Goal: Task Accomplishment & Management: Manage account settings

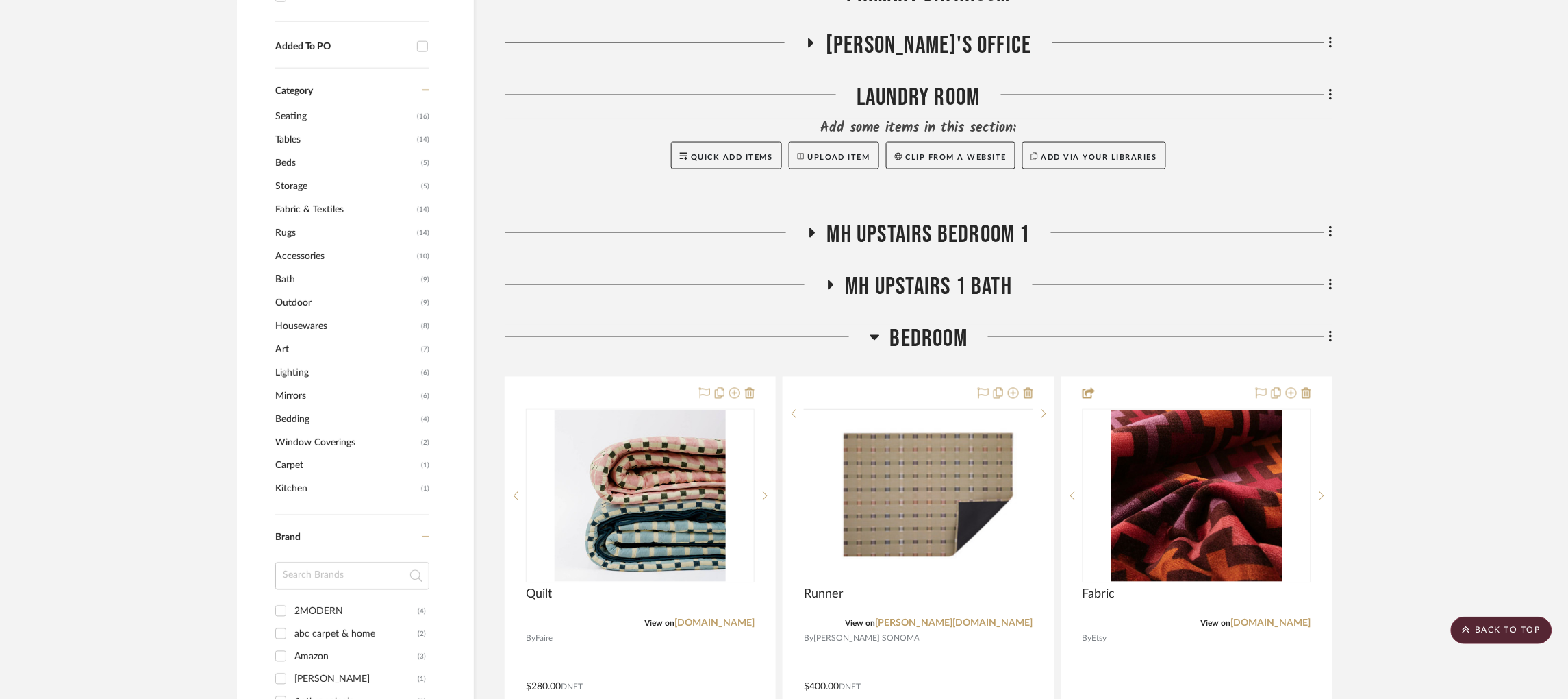
scroll to position [761, 0]
click at [873, 335] on icon at bounding box center [874, 337] width 10 height 5
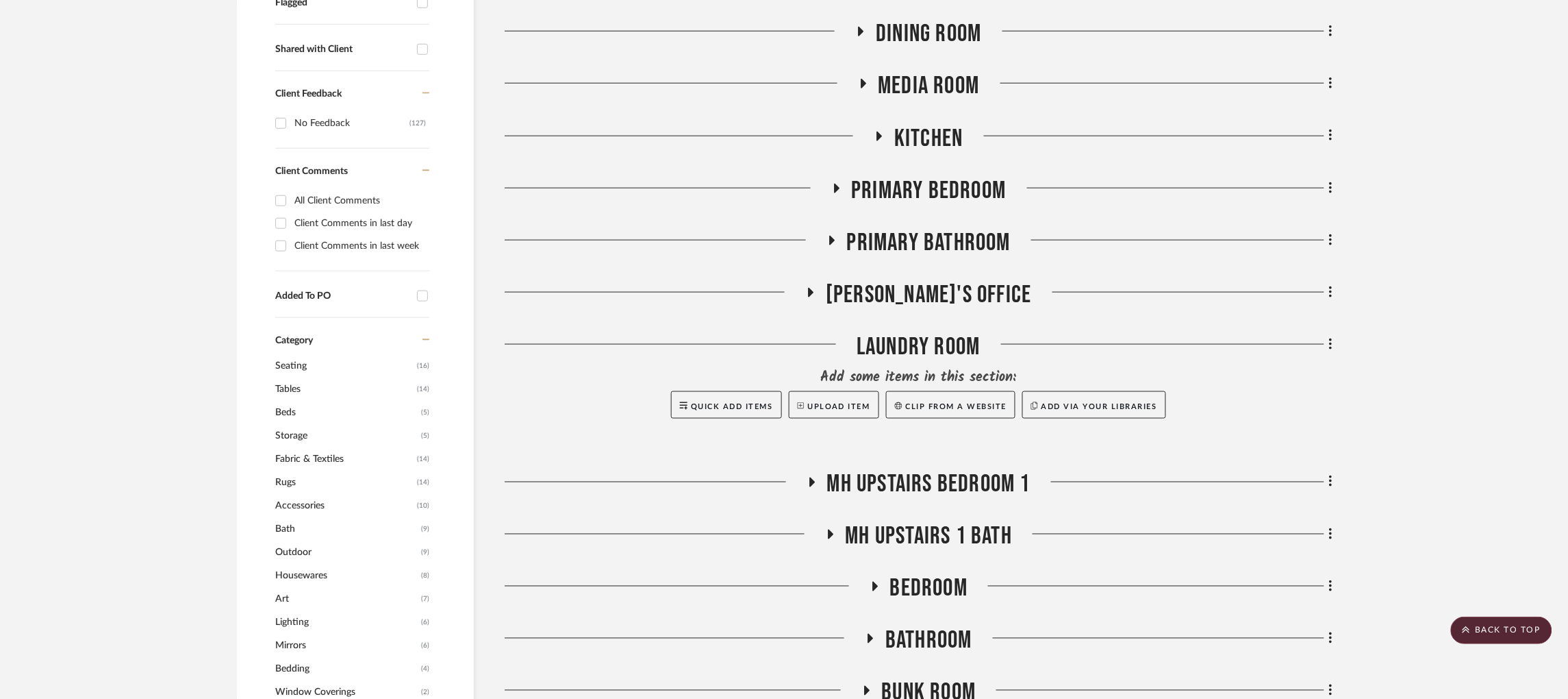
scroll to position [509, 0]
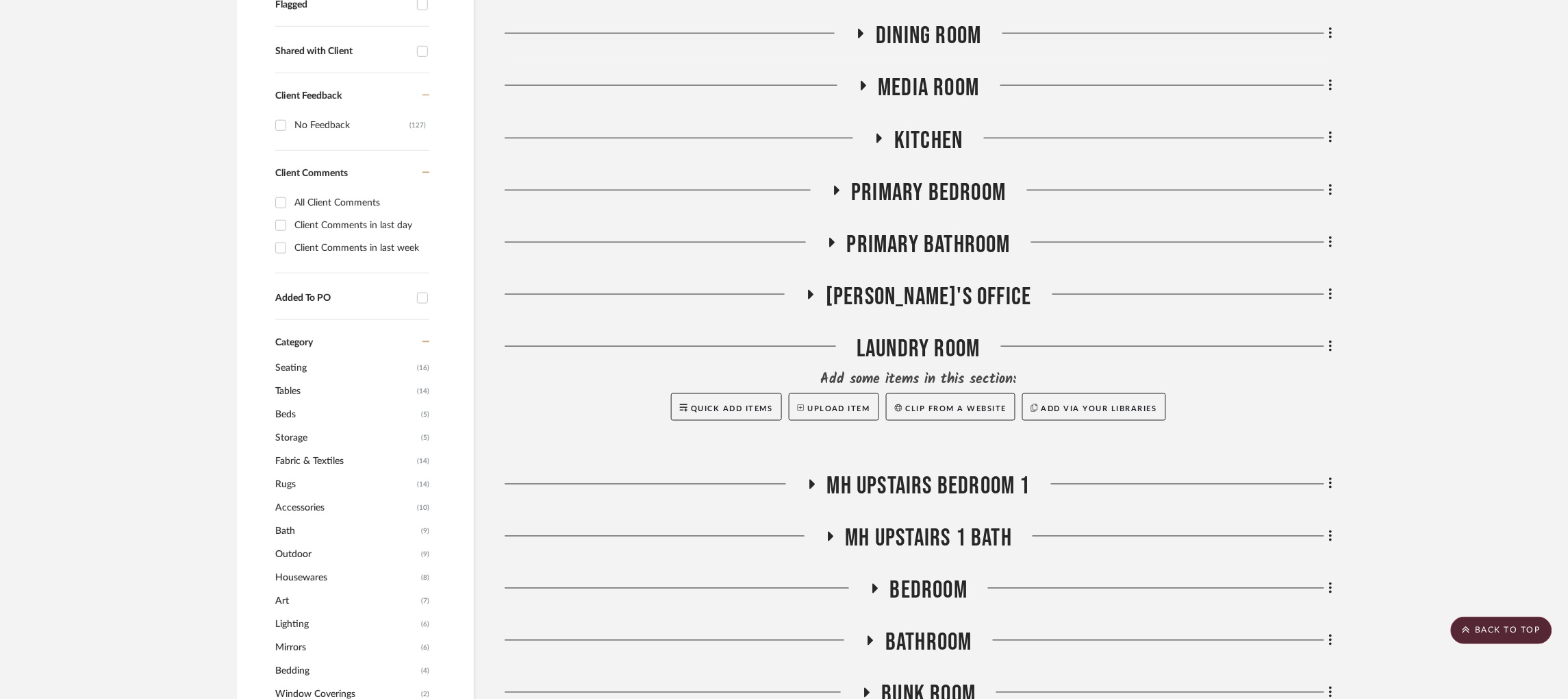
click at [835, 185] on icon at bounding box center [836, 189] width 16 height 10
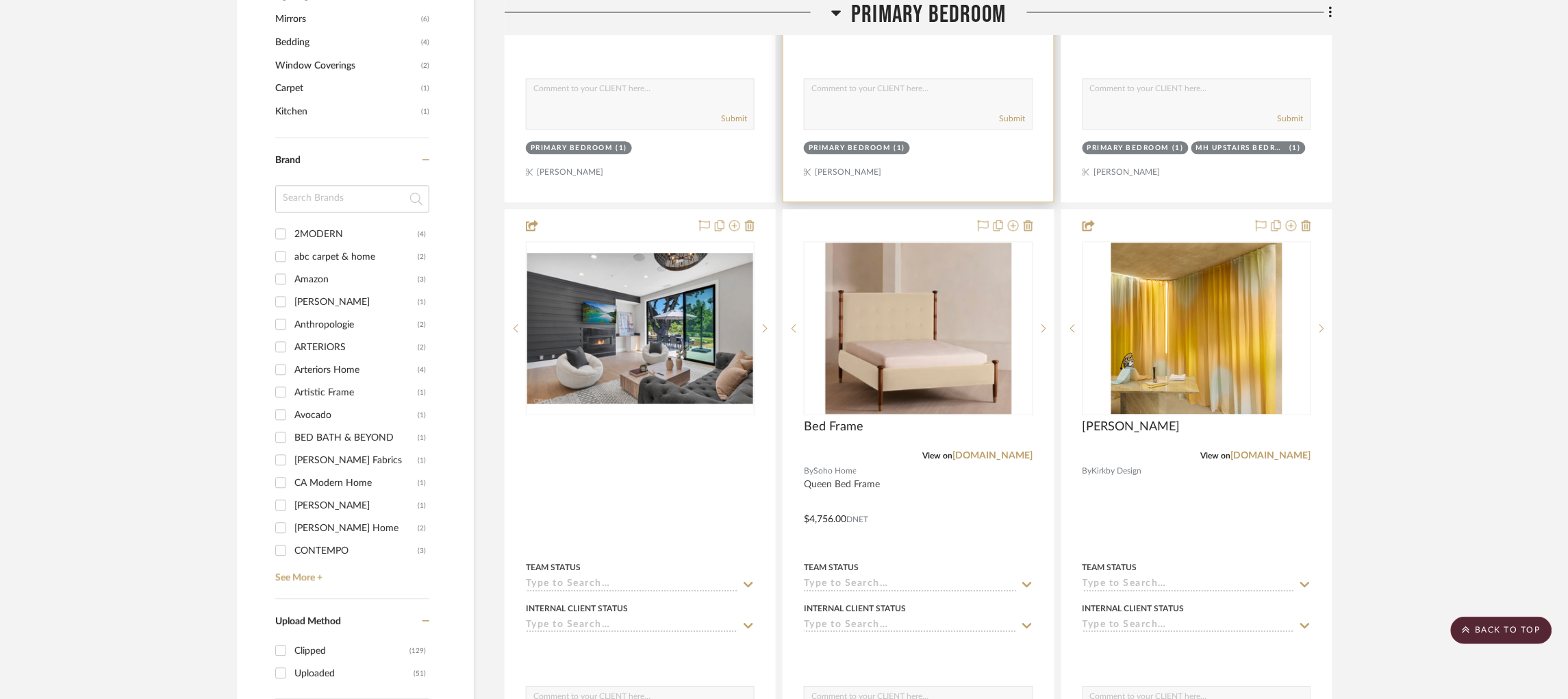
scroll to position [1141, 0]
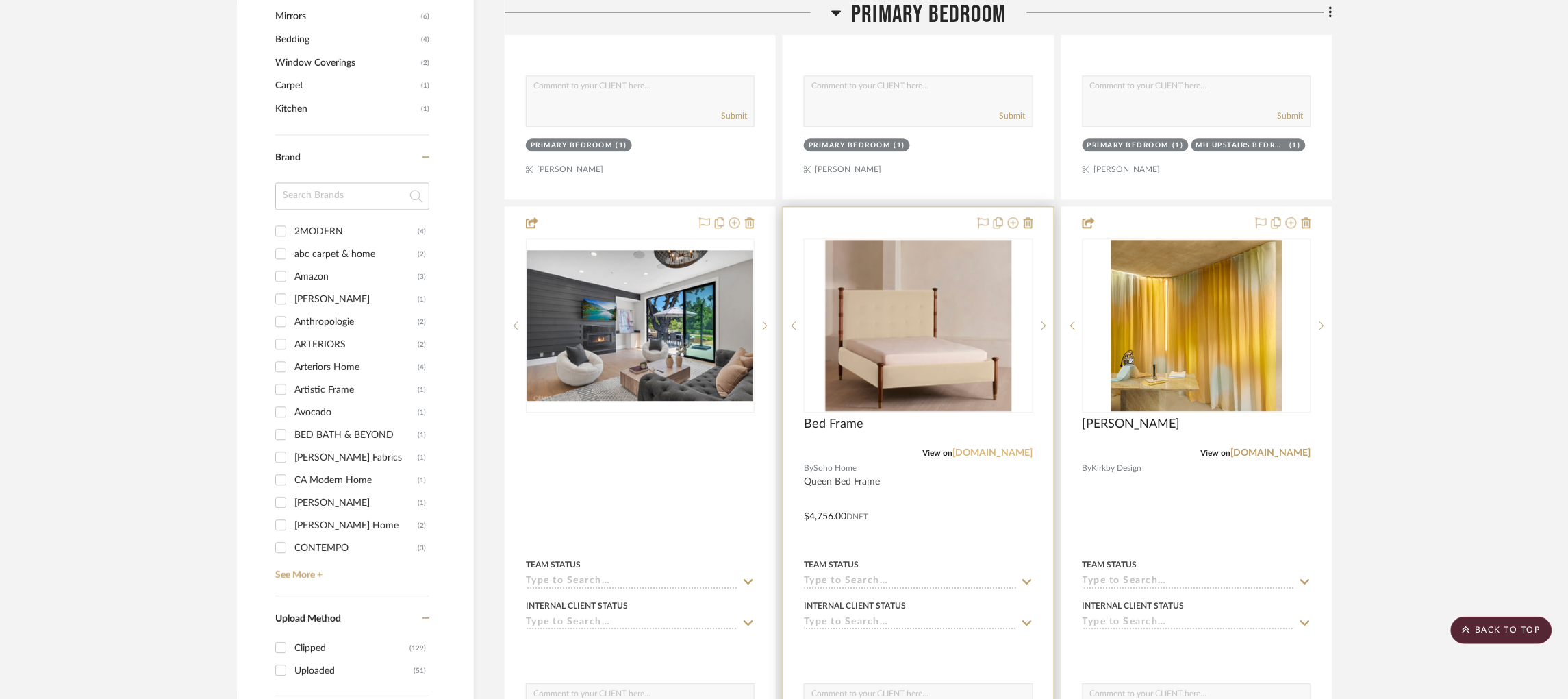
click at [998, 448] on link "[DOMAIN_NAME]" at bounding box center [993, 453] width 80 height 10
click at [935, 319] on img "0" at bounding box center [918, 325] width 186 height 171
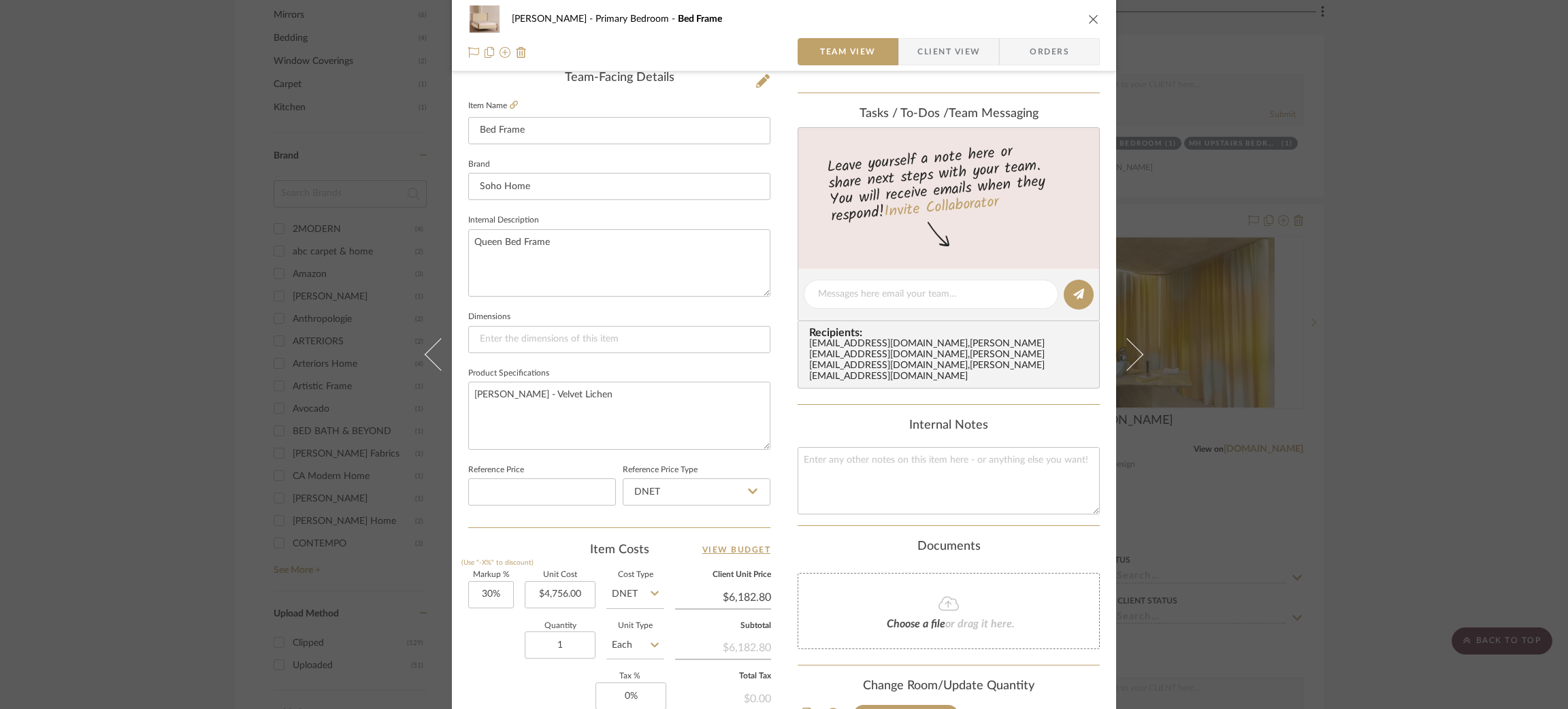
scroll to position [364, 0]
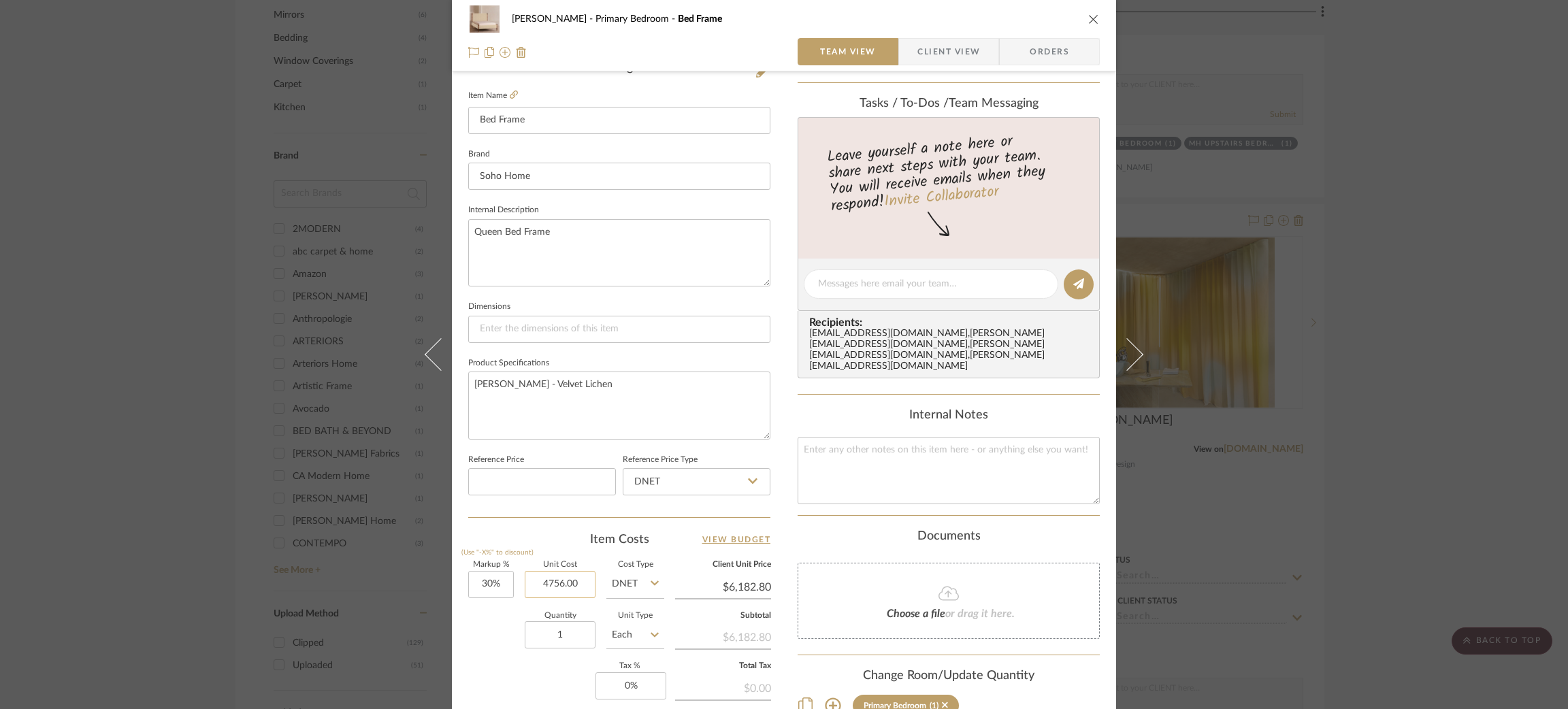
click at [573, 580] on input "4756.00" at bounding box center [560, 584] width 70 height 27
type input "$4,636.00"
click at [598, 404] on textarea "[PERSON_NAME] - Velvet Lichen" at bounding box center [619, 405] width 303 height 68
type input "$6,026.80"
click at [1283, 178] on div "[PERSON_NAME] Primary Bedroom Bed Frame Team View Client View Orders 1 / 2 Team…" at bounding box center [784, 354] width 1568 height 709
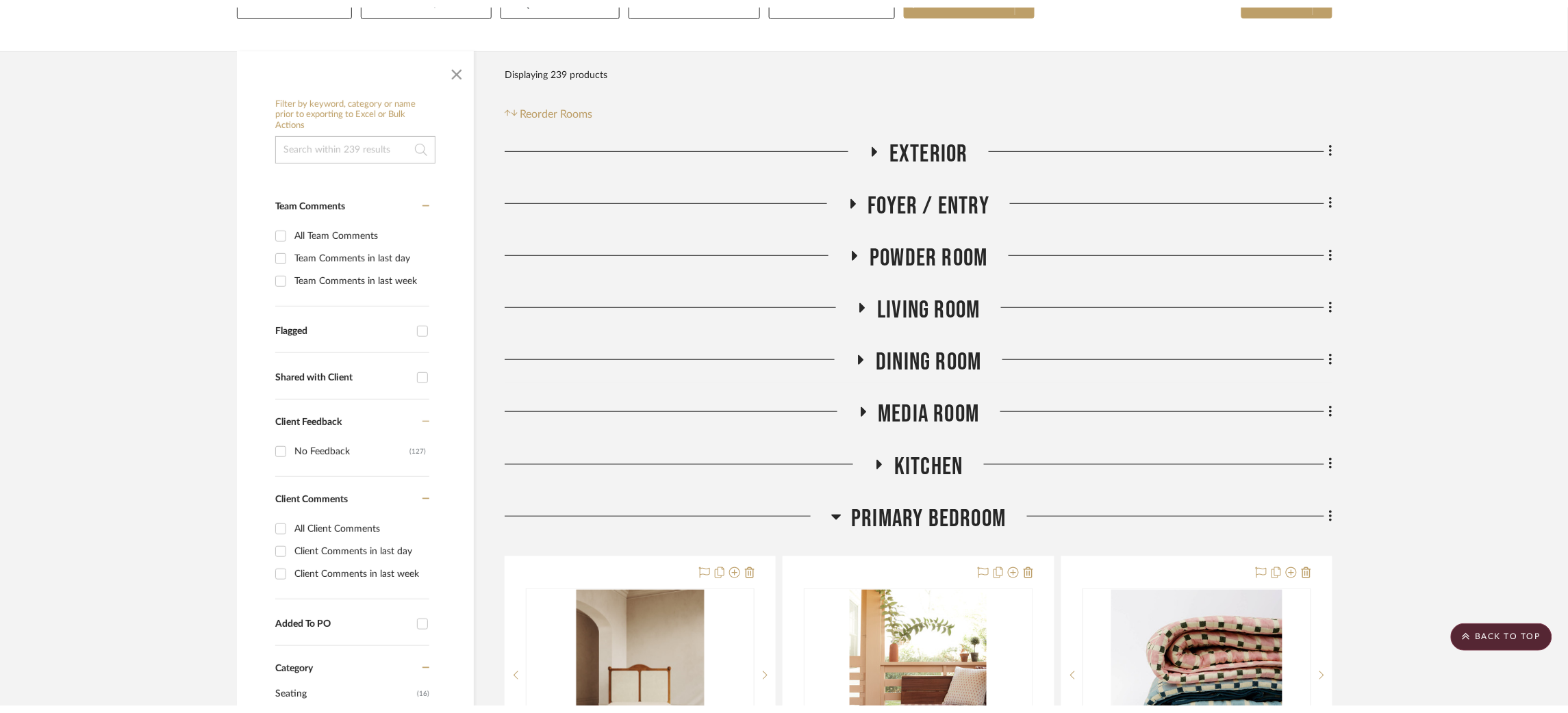
scroll to position [0, 0]
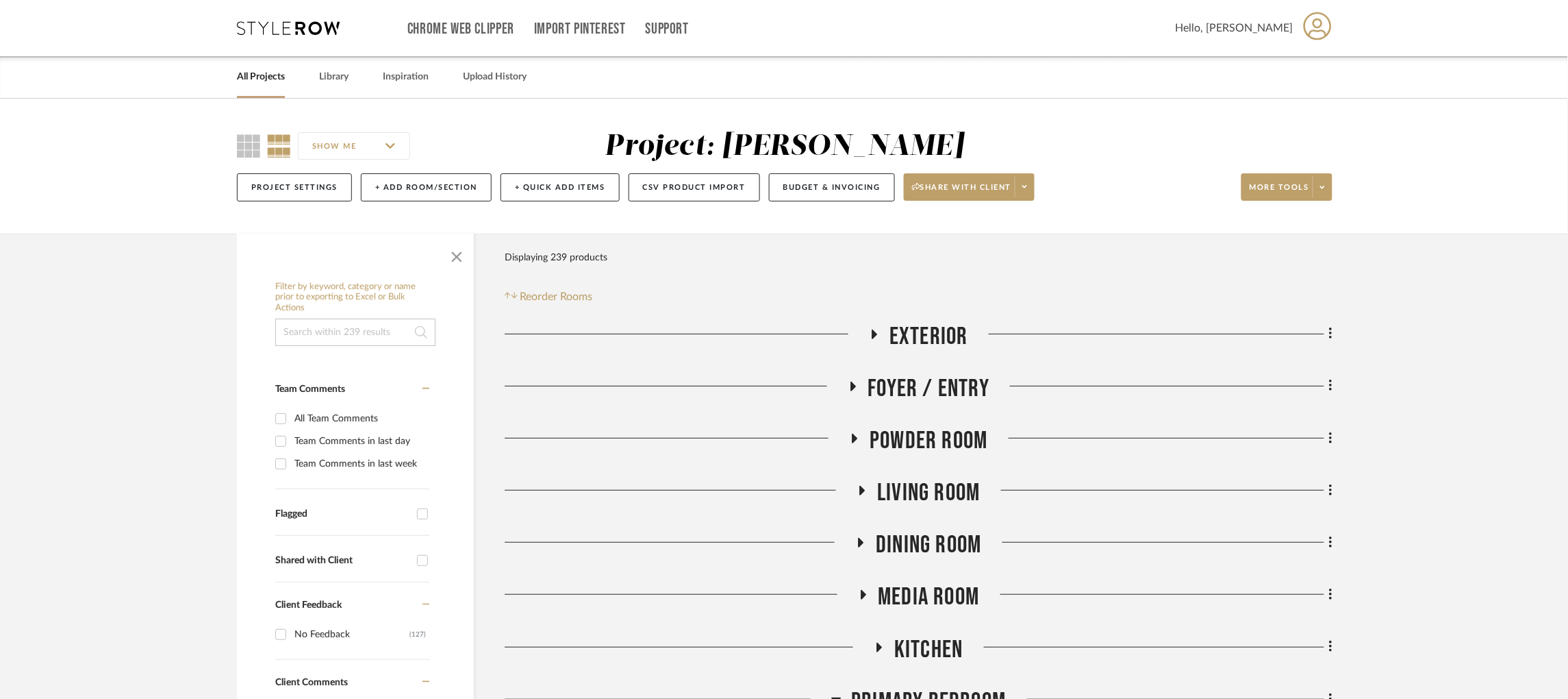
click at [318, 27] on icon at bounding box center [288, 27] width 103 height 14
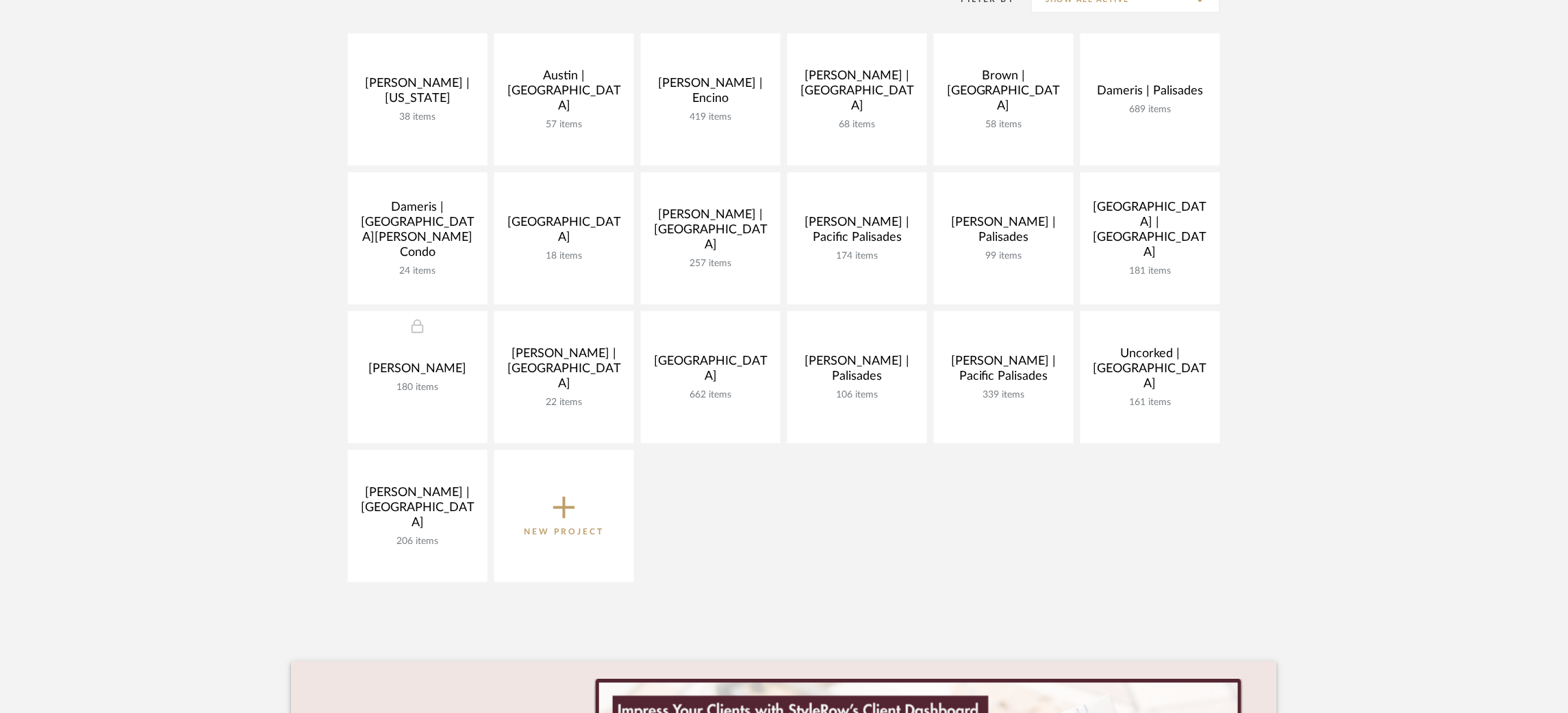
scroll to position [307, 0]
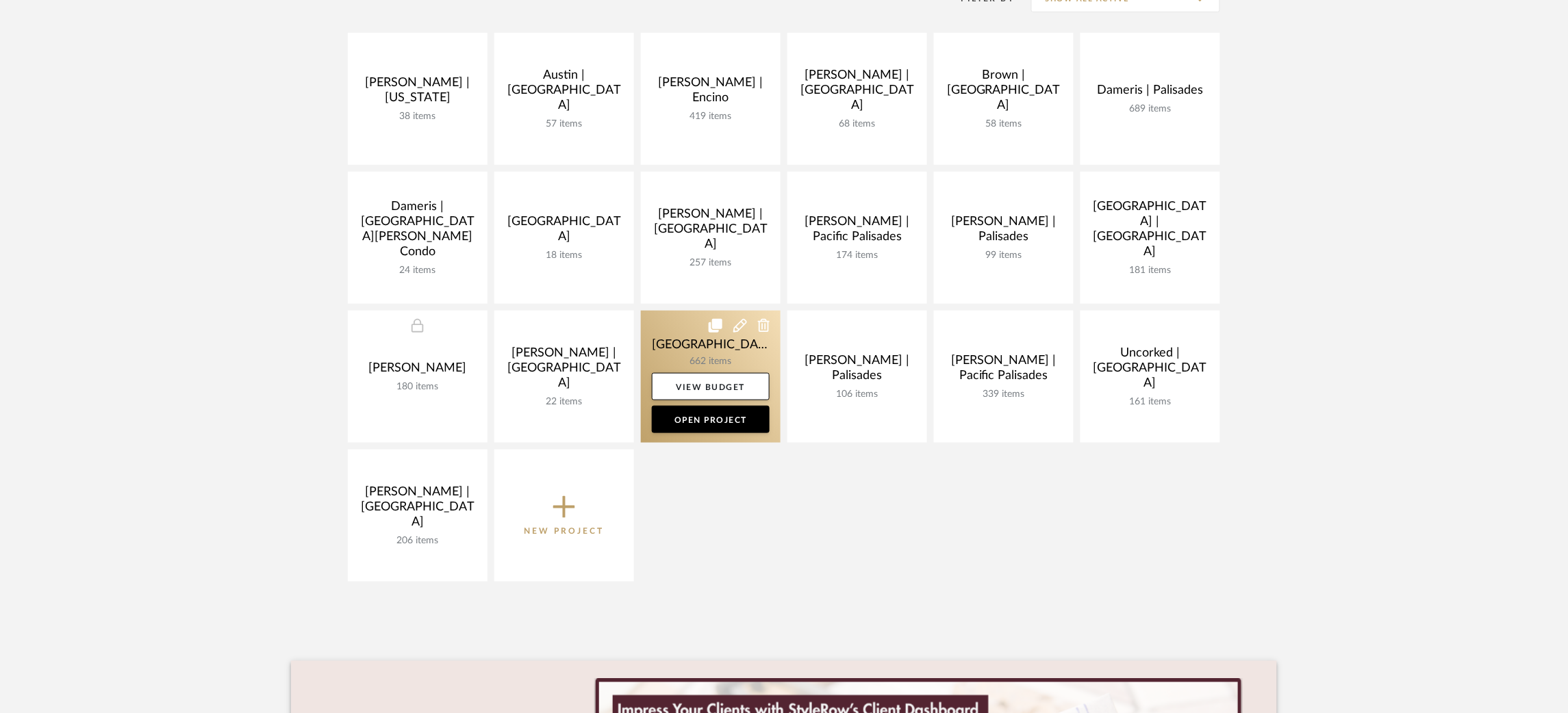
click at [655, 337] on link at bounding box center [710, 376] width 140 height 132
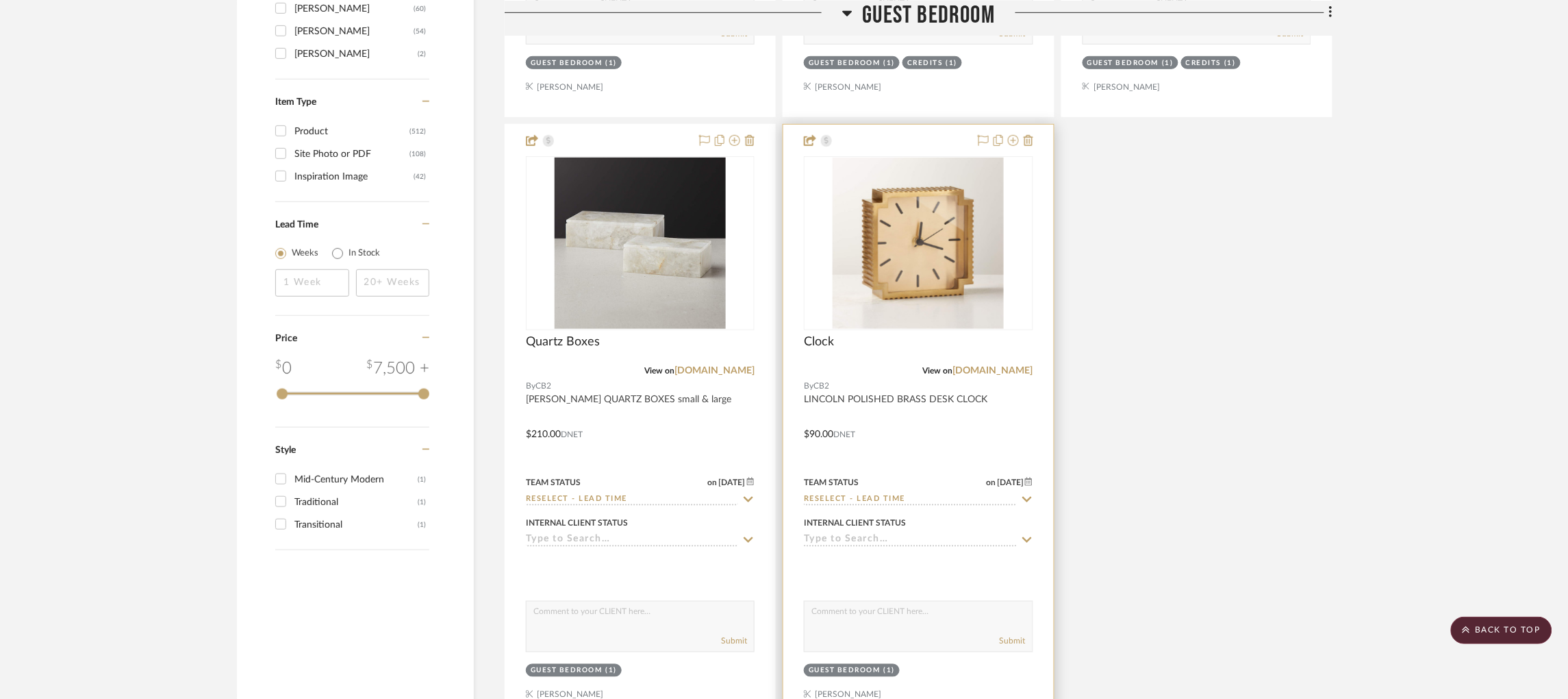
scroll to position [2577, 0]
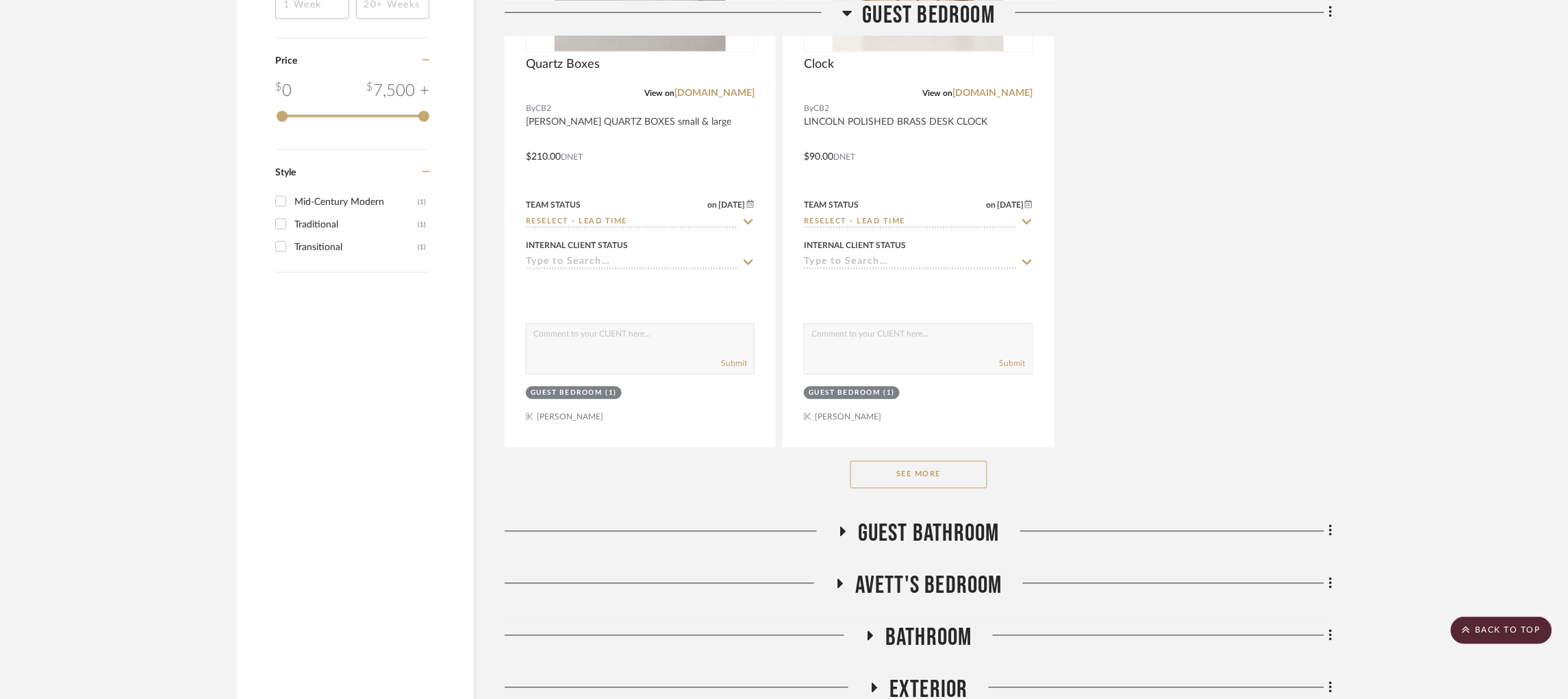
click at [917, 476] on button "See More" at bounding box center [918, 474] width 137 height 27
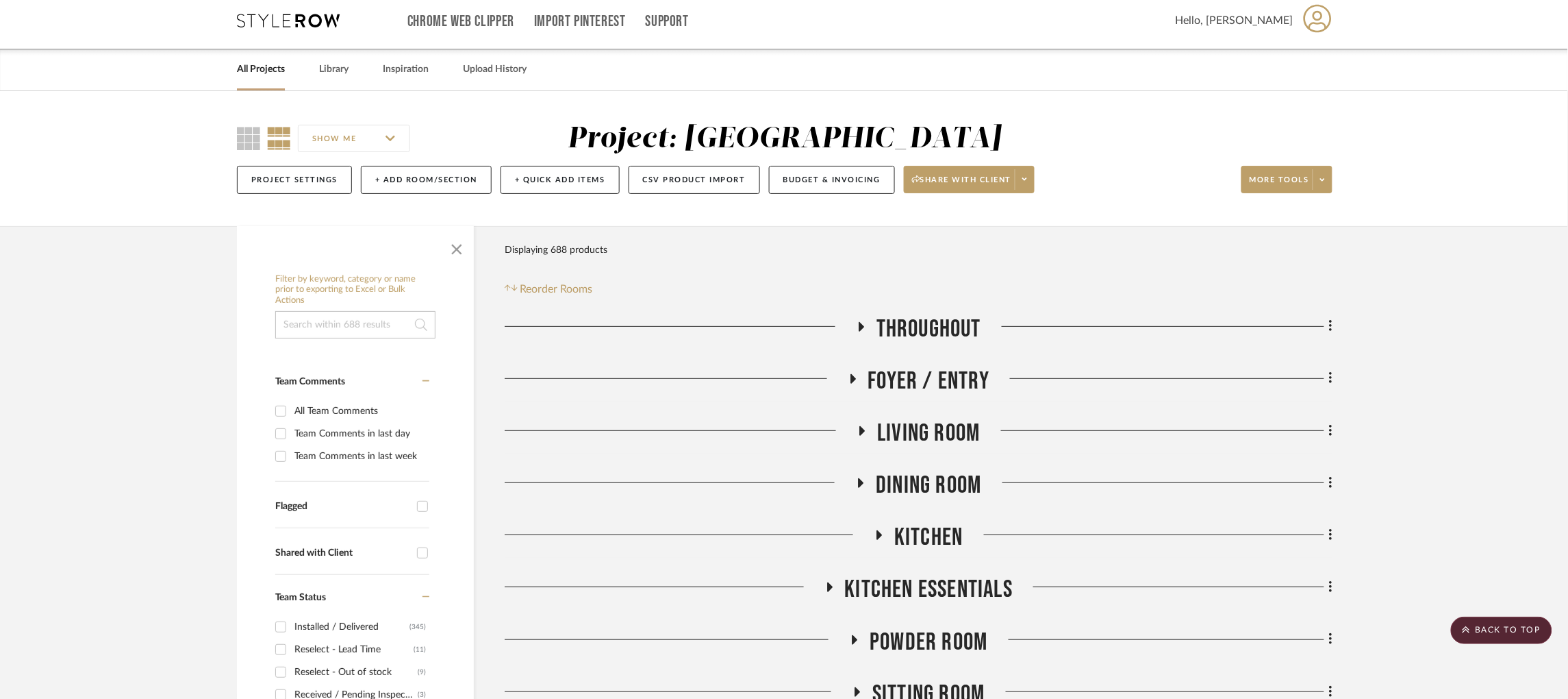
scroll to position [0, 0]
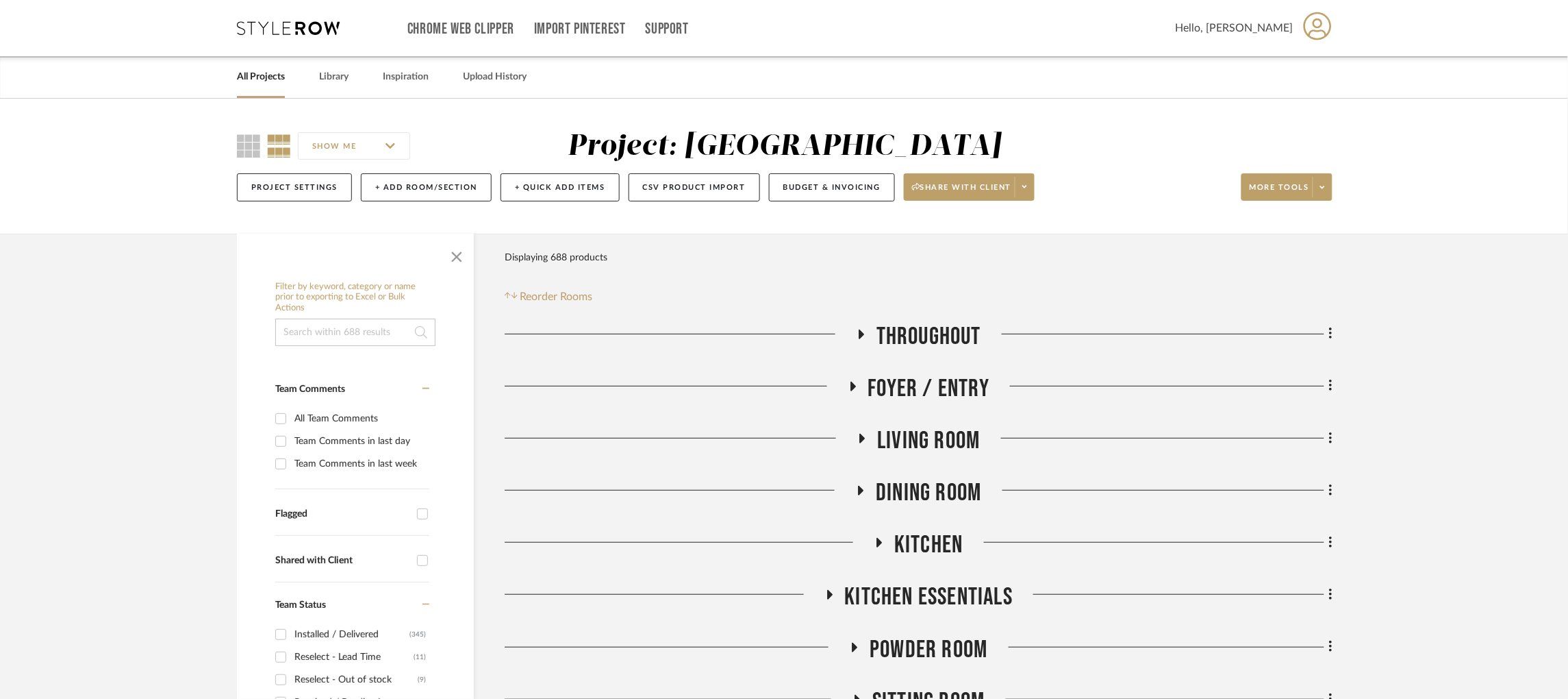
click at [320, 326] on input at bounding box center [355, 332] width 160 height 27
type input "soho"
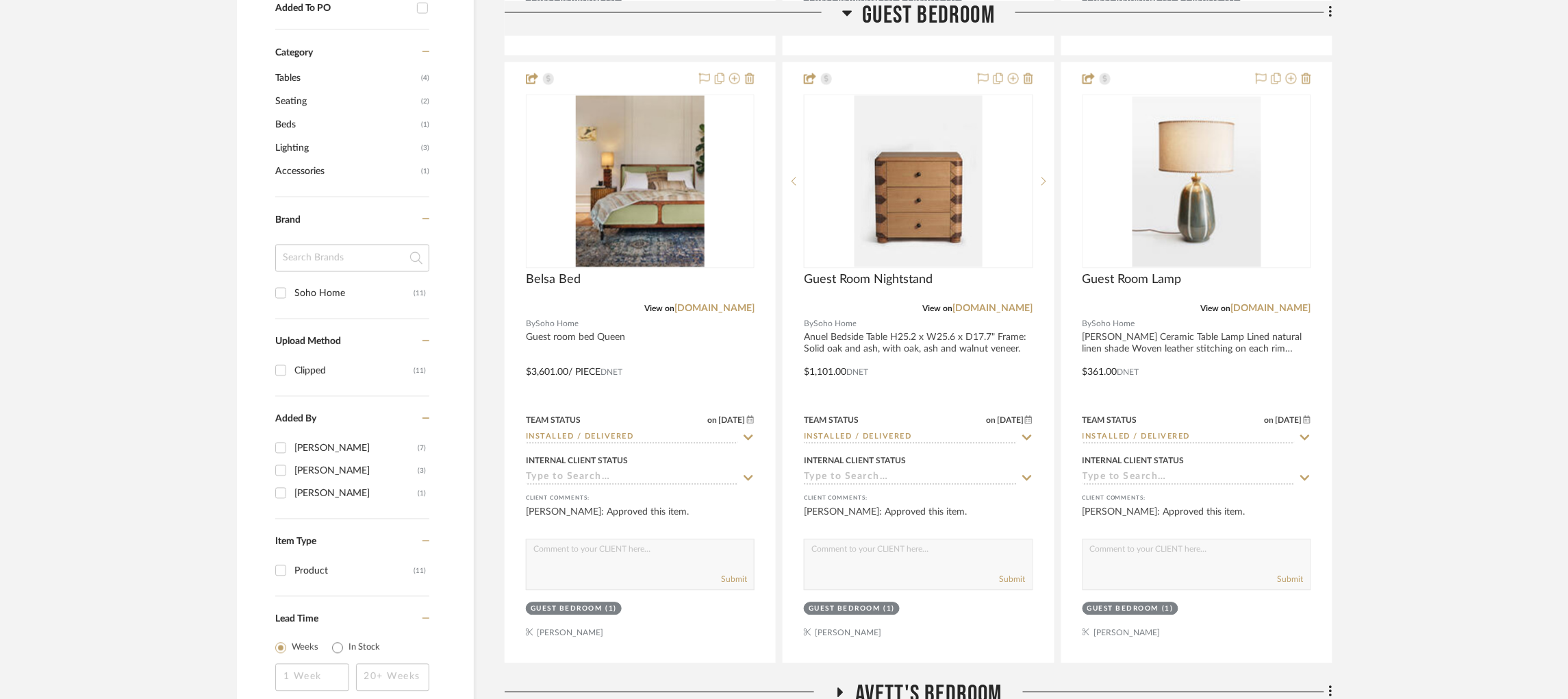
scroll to position [1131, 0]
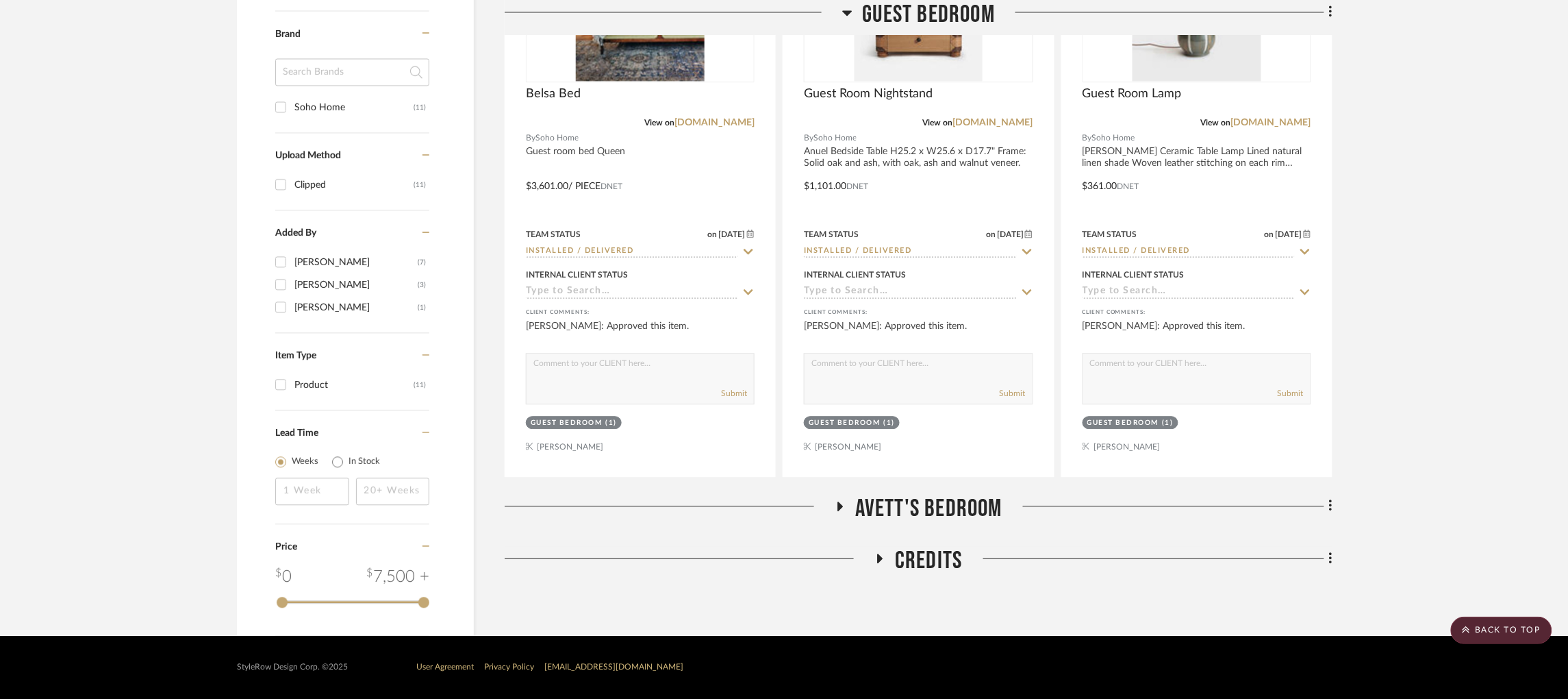
click at [839, 513] on fa-icon at bounding box center [839, 511] width 10 height 20
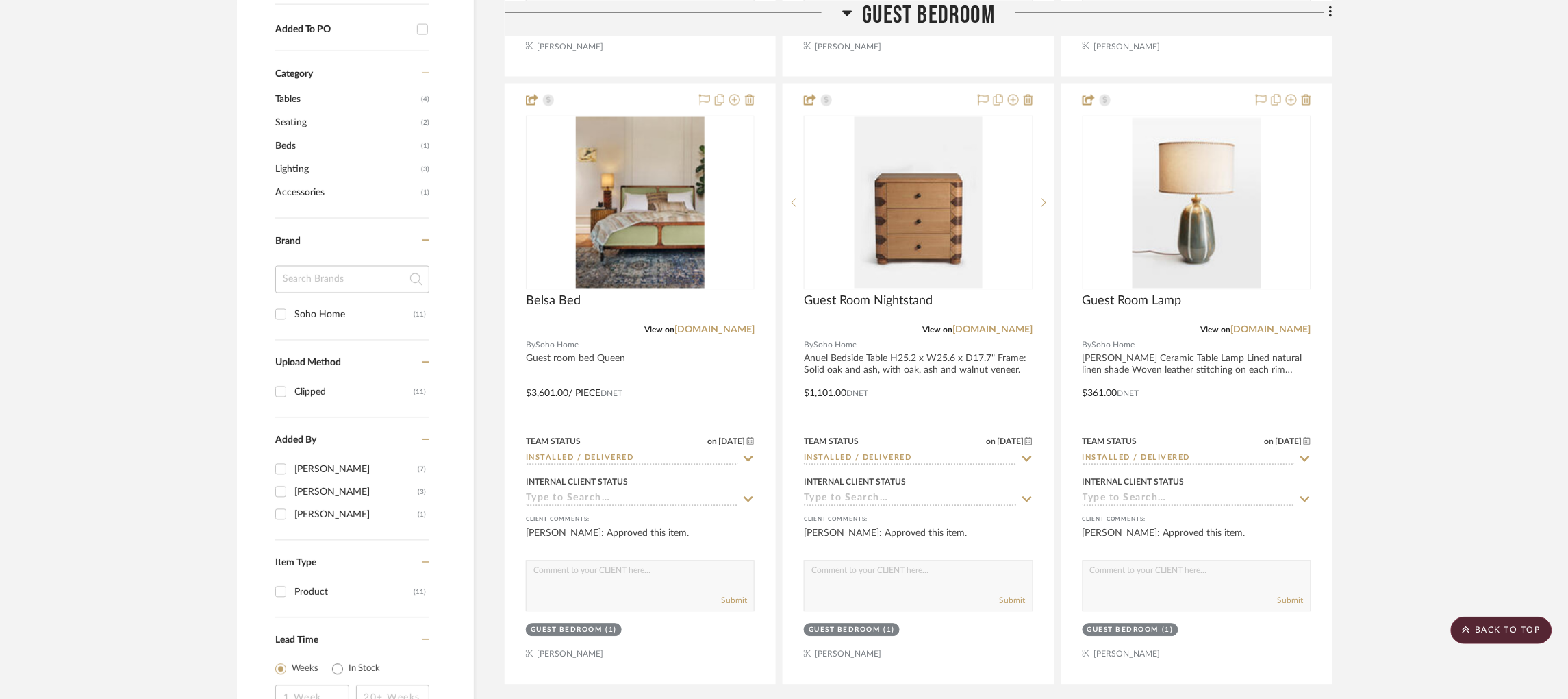
scroll to position [454, 0]
